Goal: Use online tool/utility: Utilize a website feature to perform a specific function

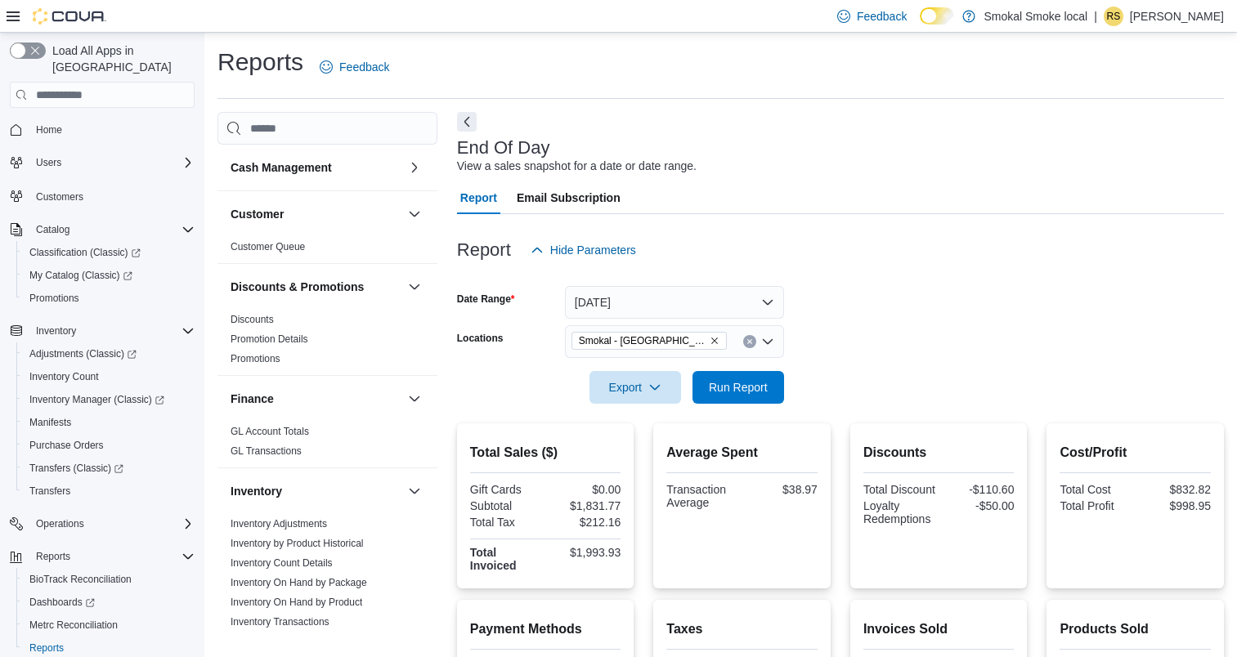
scroll to position [292, 0]
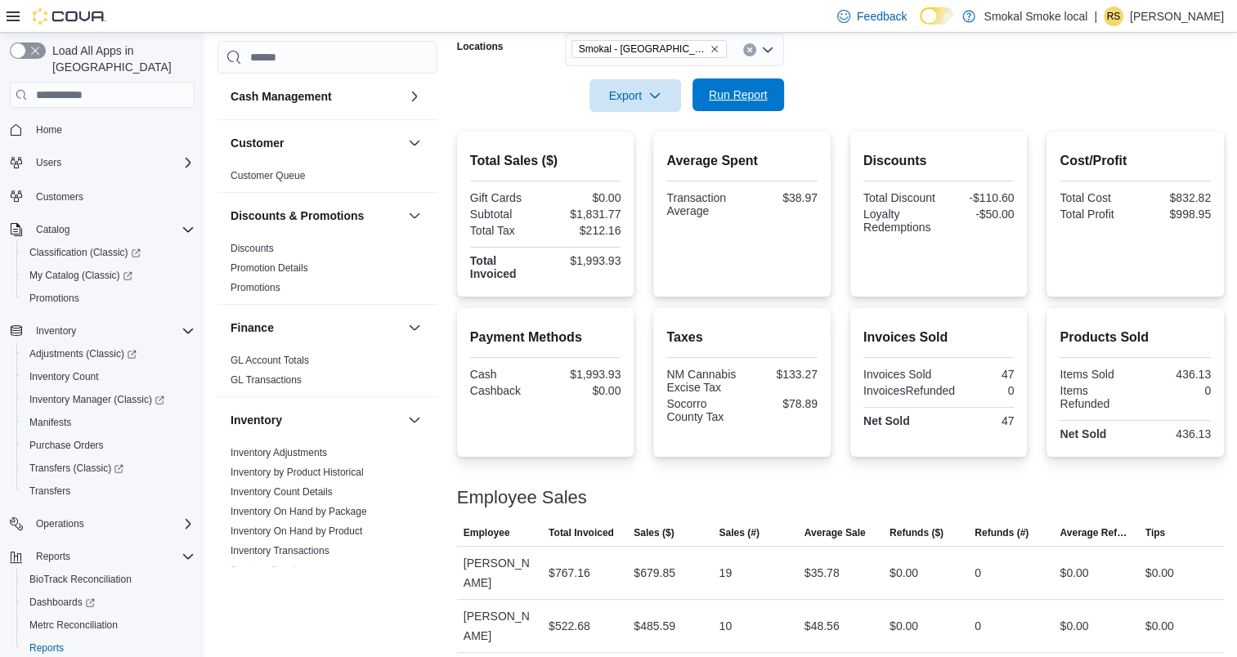
click at [736, 85] on span "Run Report" at bounding box center [738, 94] width 72 height 33
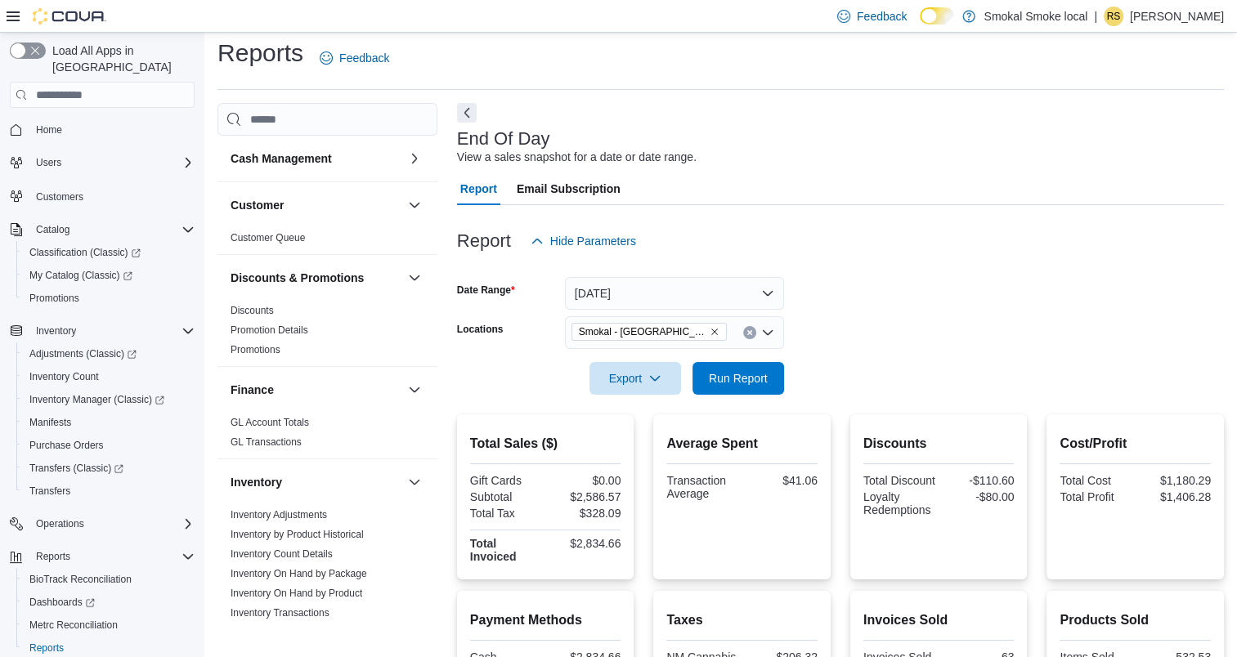
scroll to position [0, 0]
